Goal: Task Accomplishment & Management: Use online tool/utility

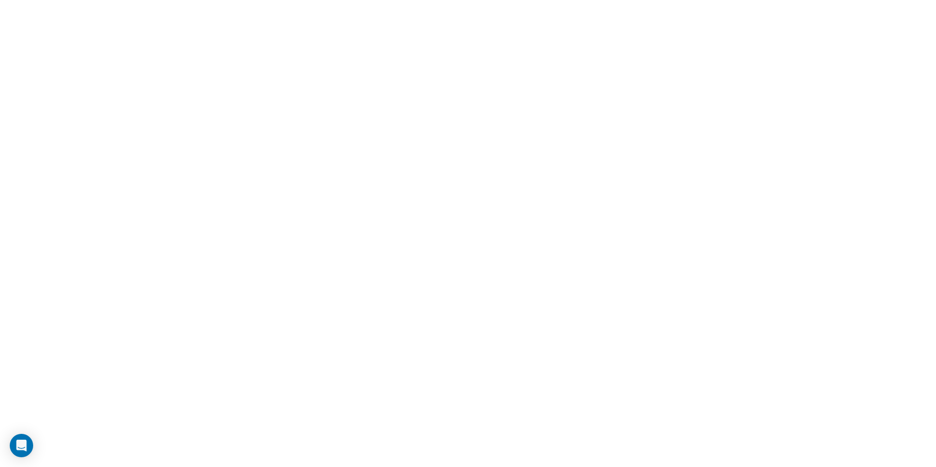
drag, startPoint x: 0, startPoint y: 0, endPoint x: 802, endPoint y: 82, distance: 806.2
click at [802, 0] on html at bounding box center [468, 0] width 936 height 0
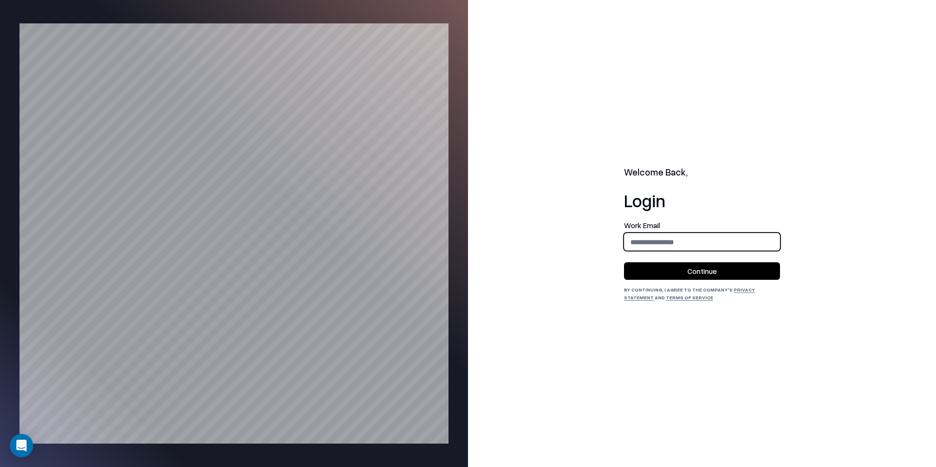
click at [733, 235] on input "email" at bounding box center [702, 242] width 155 height 18
type input "**********"
click at [713, 276] on button "Continue" at bounding box center [702, 271] width 156 height 18
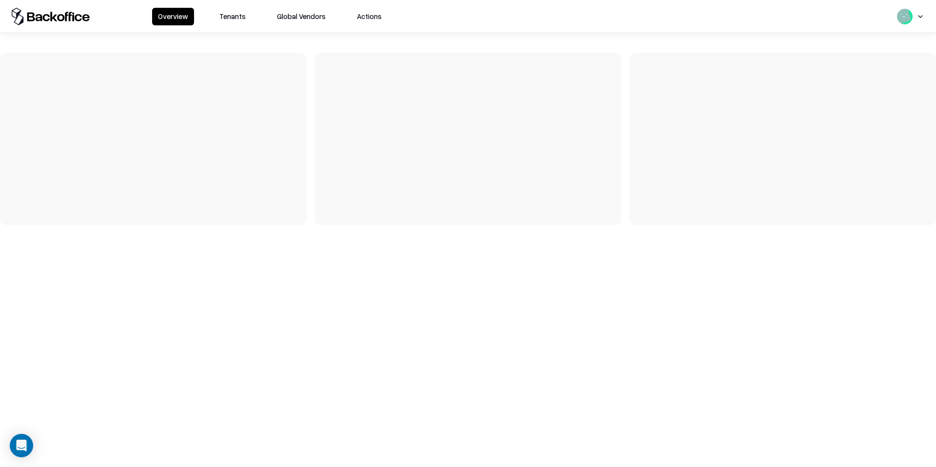
click at [234, 15] on button "Tenants" at bounding box center [233, 17] width 38 height 18
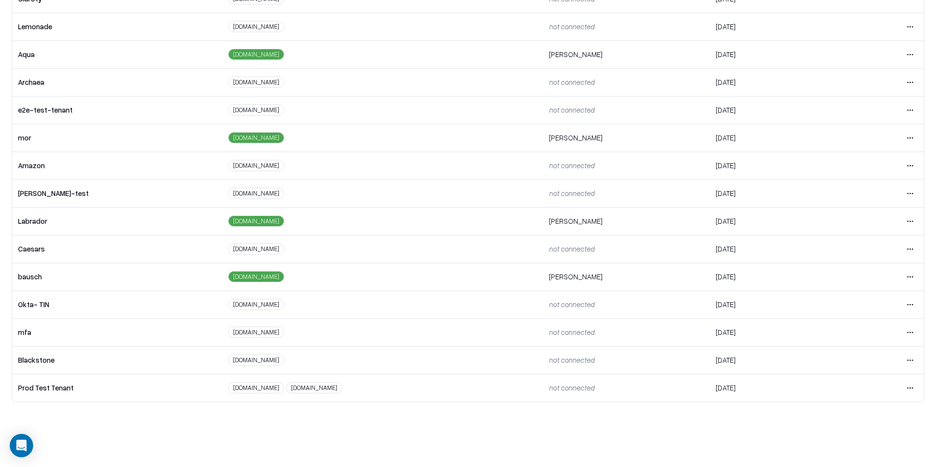
scroll to position [72, 0]
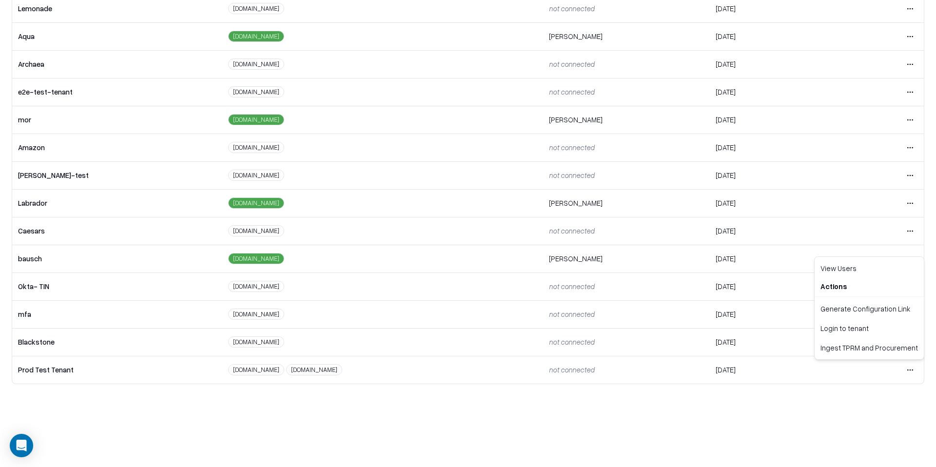
click at [903, 371] on html "Overview Tenants Global Vendors Actions Tenants Add Tenant Tenant name Domain A…" at bounding box center [468, 161] width 936 height 467
click at [865, 331] on div "Login to tenant" at bounding box center [869, 328] width 105 height 20
